Goal: Information Seeking & Learning: Learn about a topic

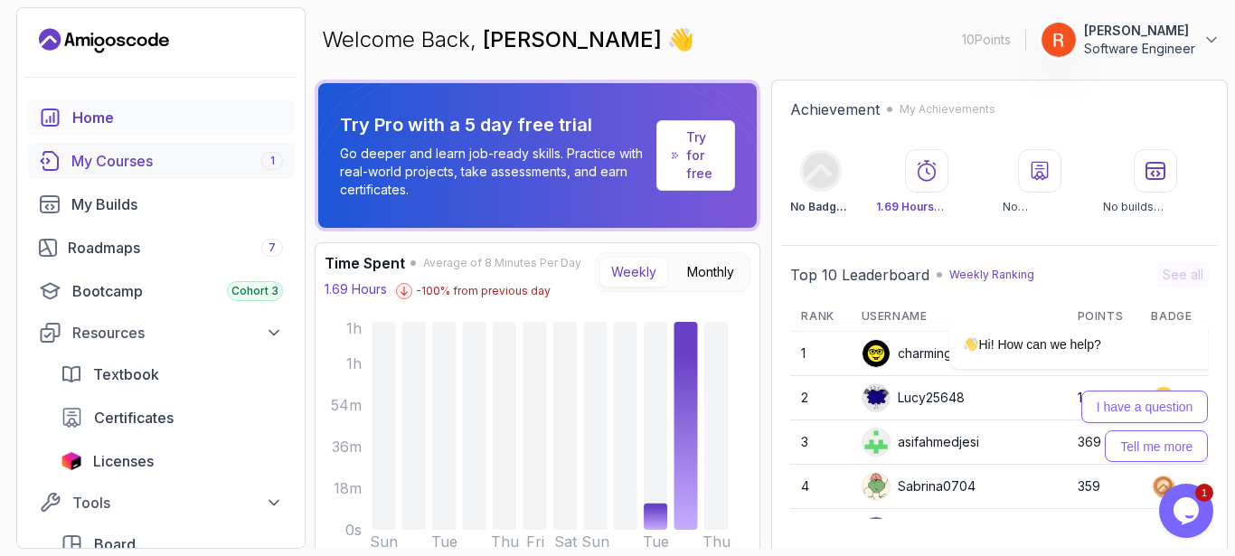
click at [145, 159] on div "My Courses 1" at bounding box center [177, 161] width 212 height 22
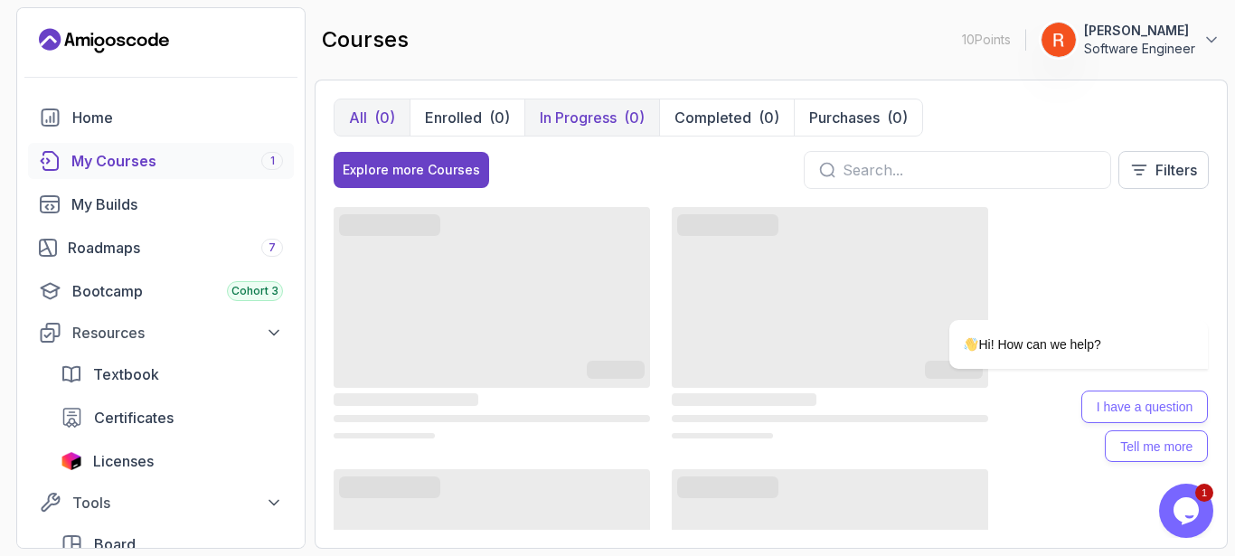
click at [592, 113] on p "In Progress" at bounding box center [578, 118] width 77 height 22
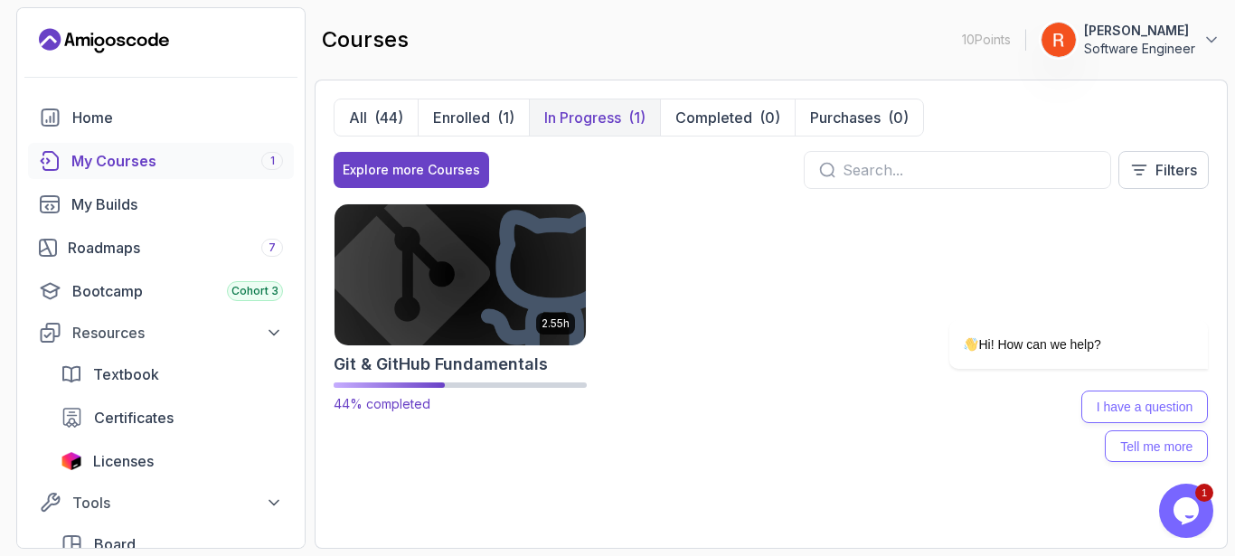
click at [442, 337] on img at bounding box center [460, 274] width 264 height 147
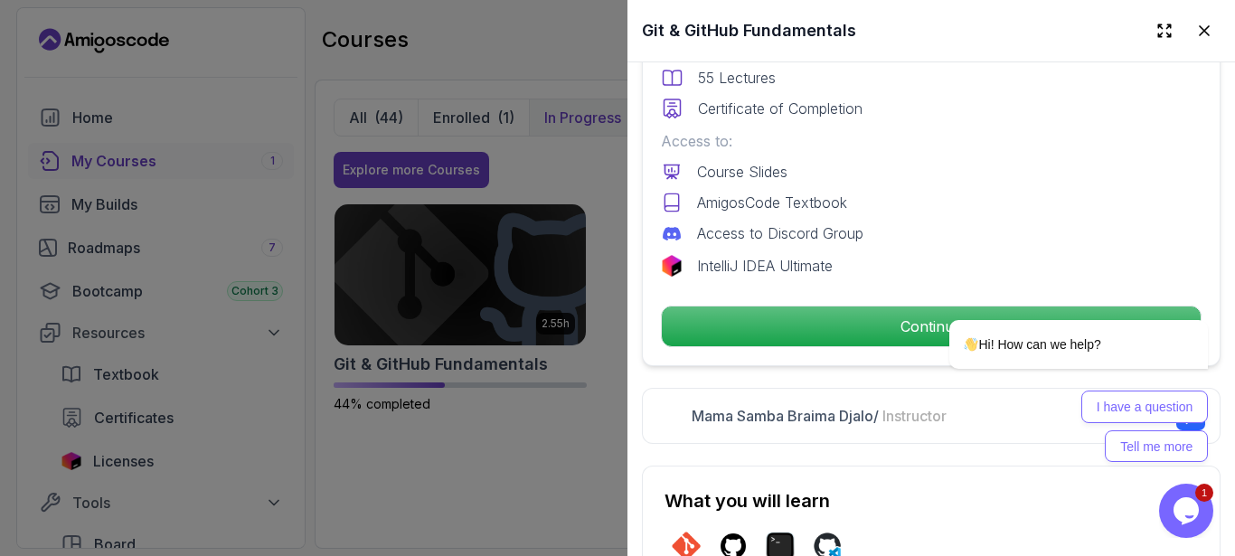
scroll to position [542, 0]
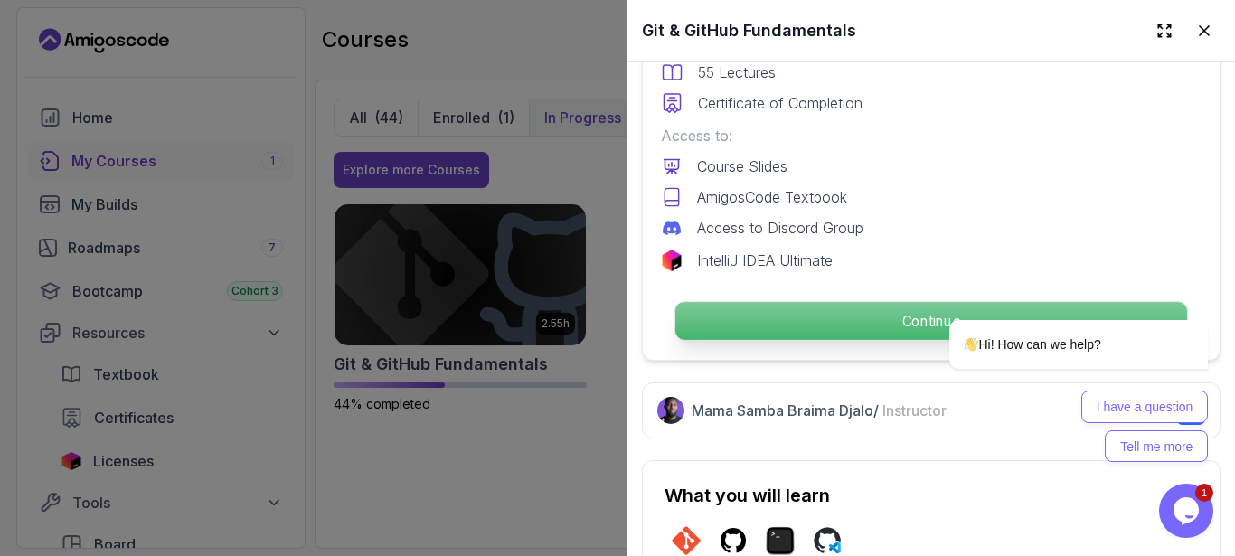
click at [805, 308] on p "Continue" at bounding box center [931, 321] width 512 height 38
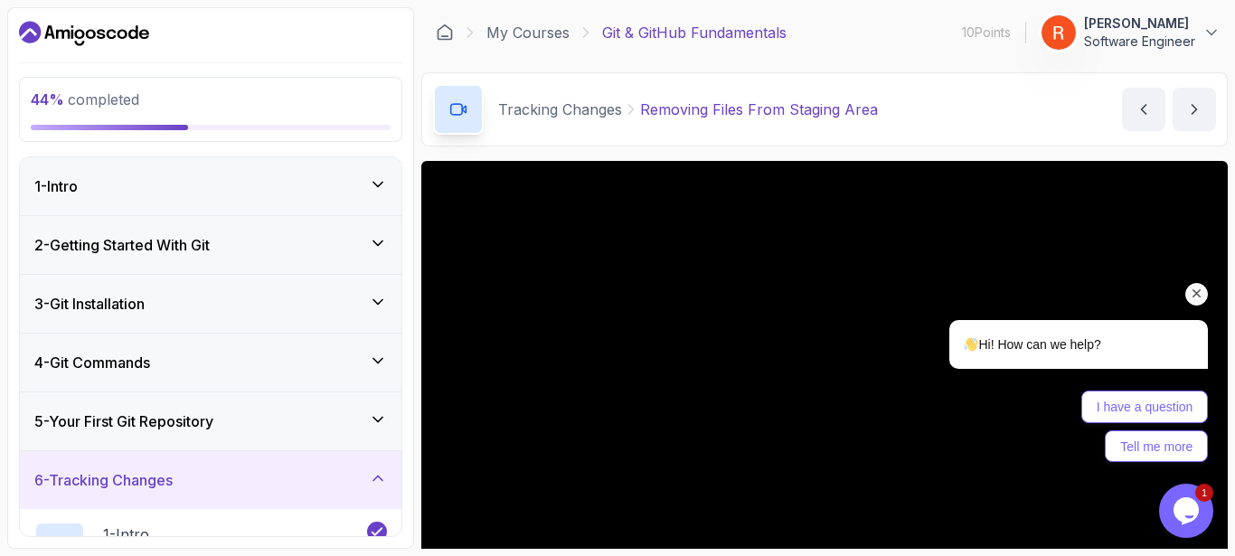
click at [1196, 290] on icon "Chat attention grabber" at bounding box center [1197, 294] width 16 height 16
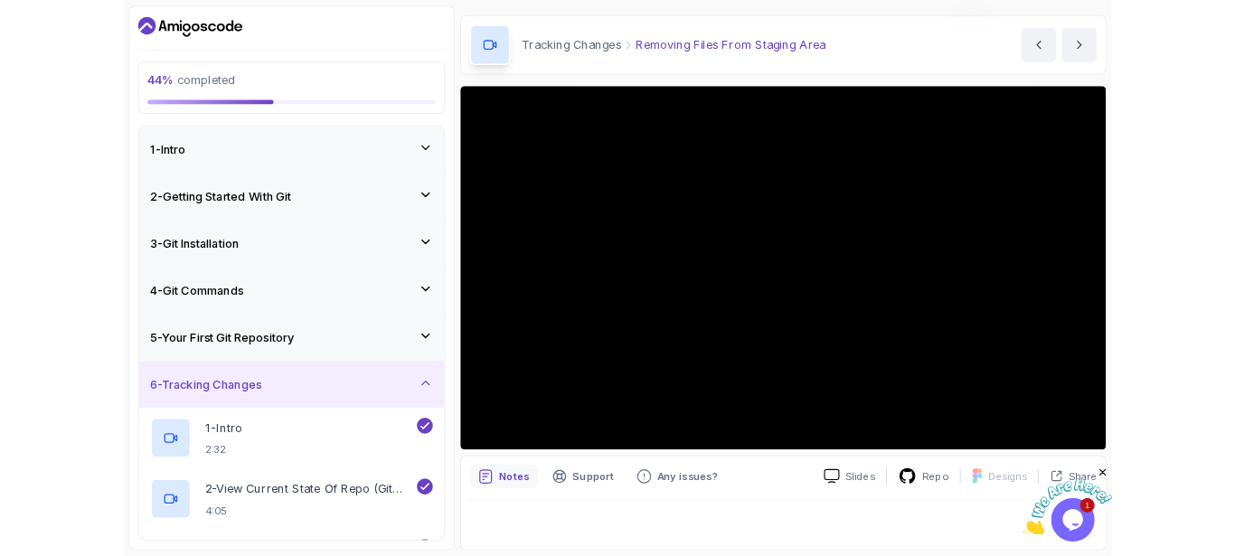
scroll to position [53, 0]
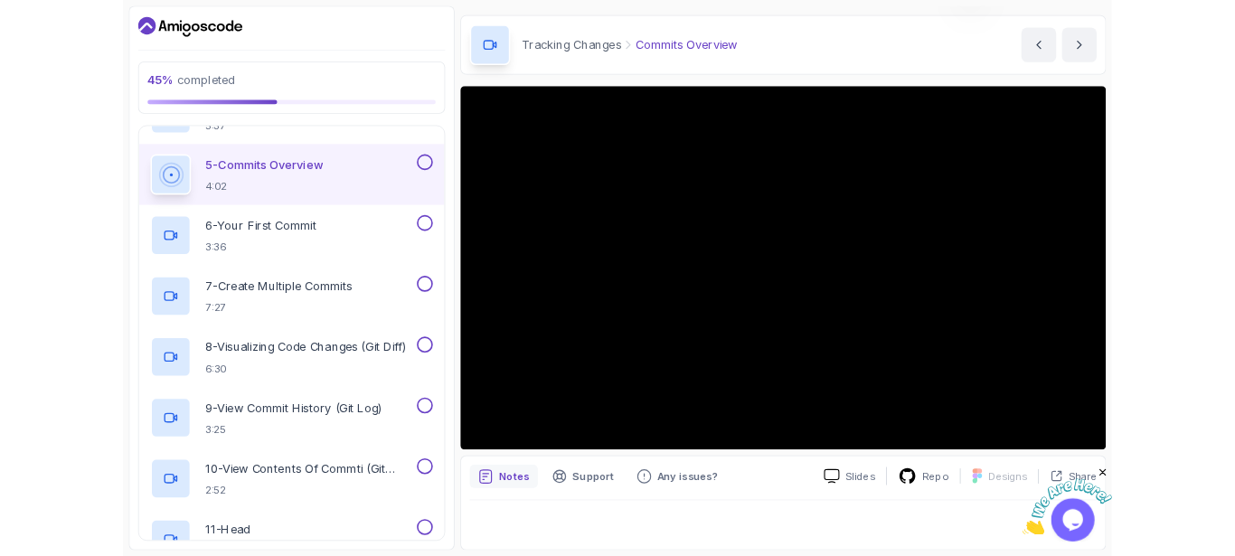
scroll to position [53, 0]
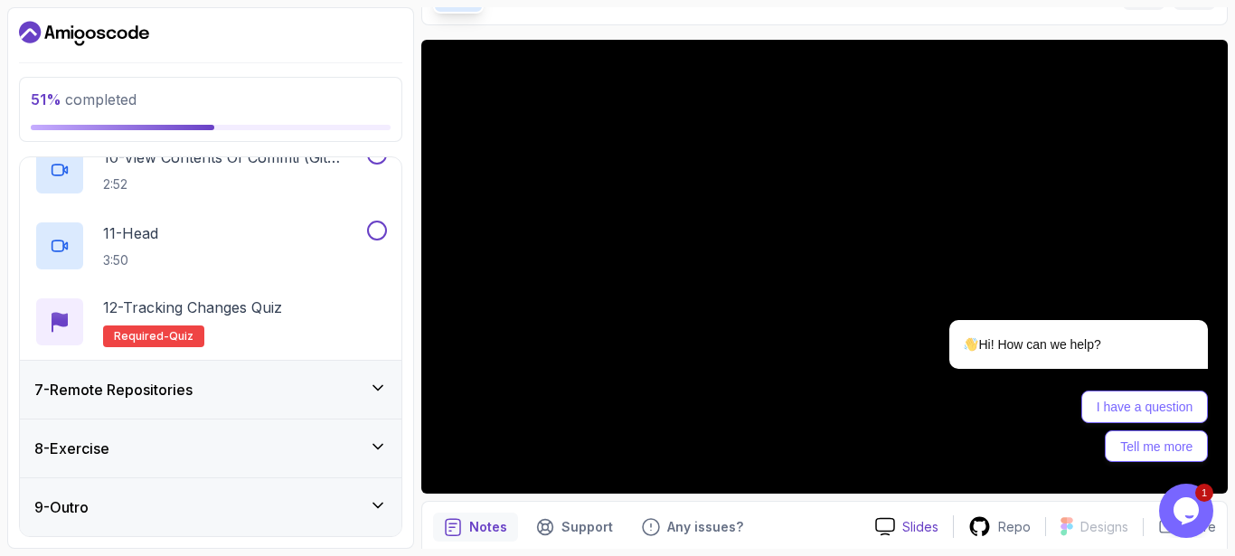
scroll to position [192, 0]
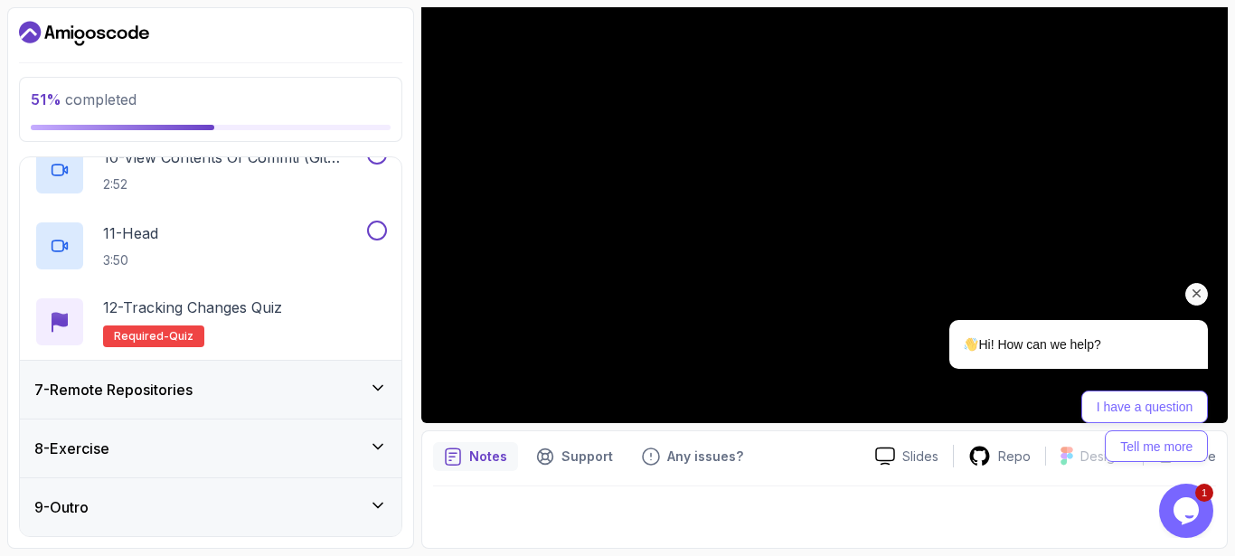
click at [1198, 287] on icon "Chat attention grabber" at bounding box center [1197, 294] width 16 height 16
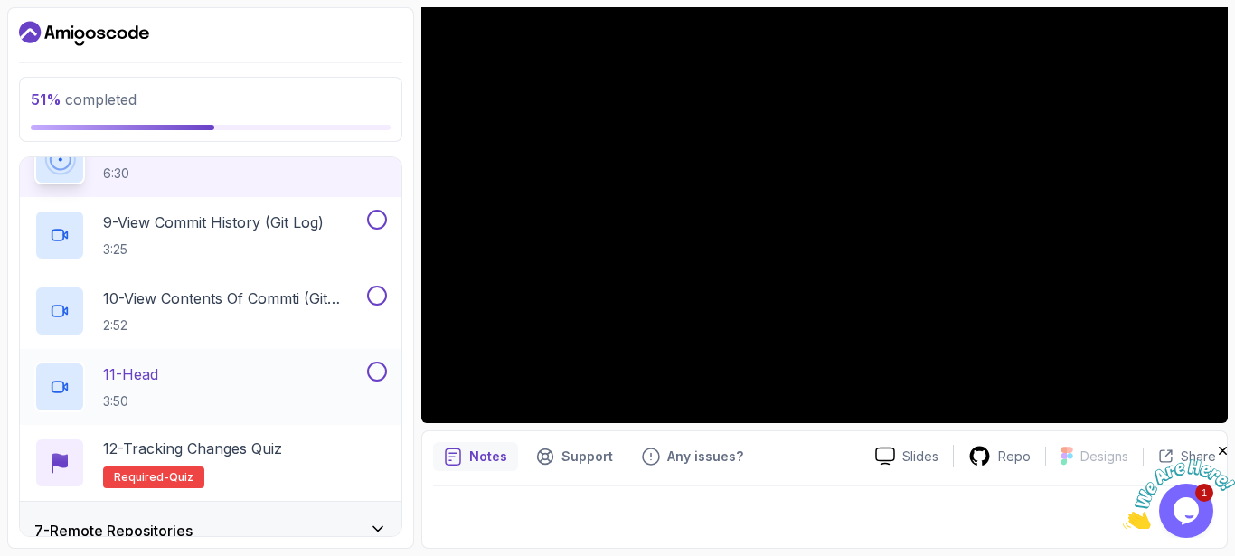
scroll to position [880, 0]
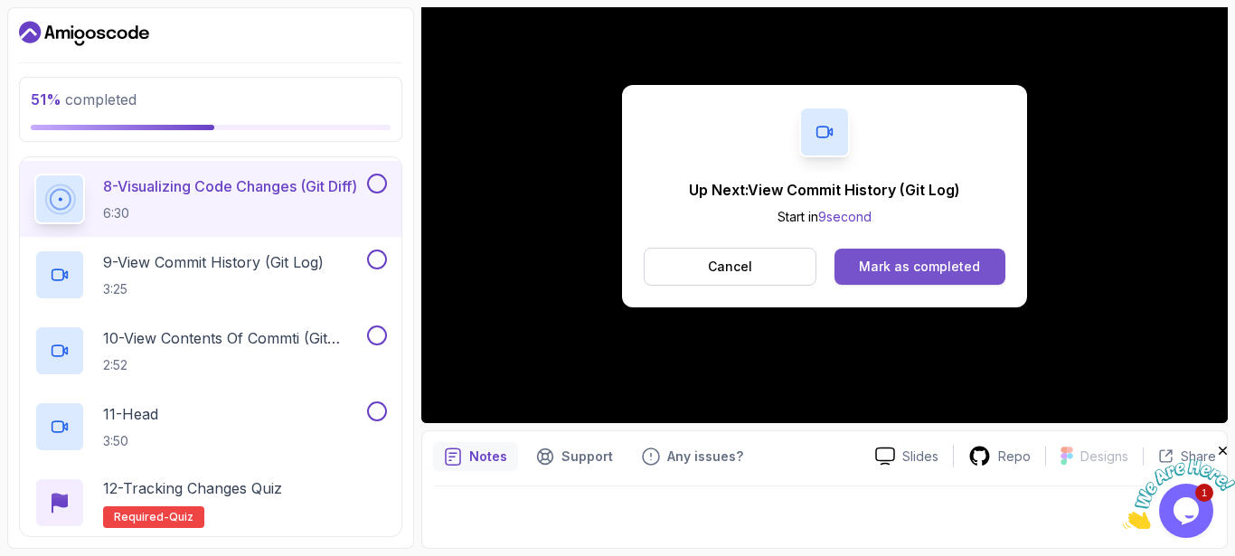
click at [962, 265] on div "Mark as completed" at bounding box center [919, 267] width 121 height 18
